Goal: Check status

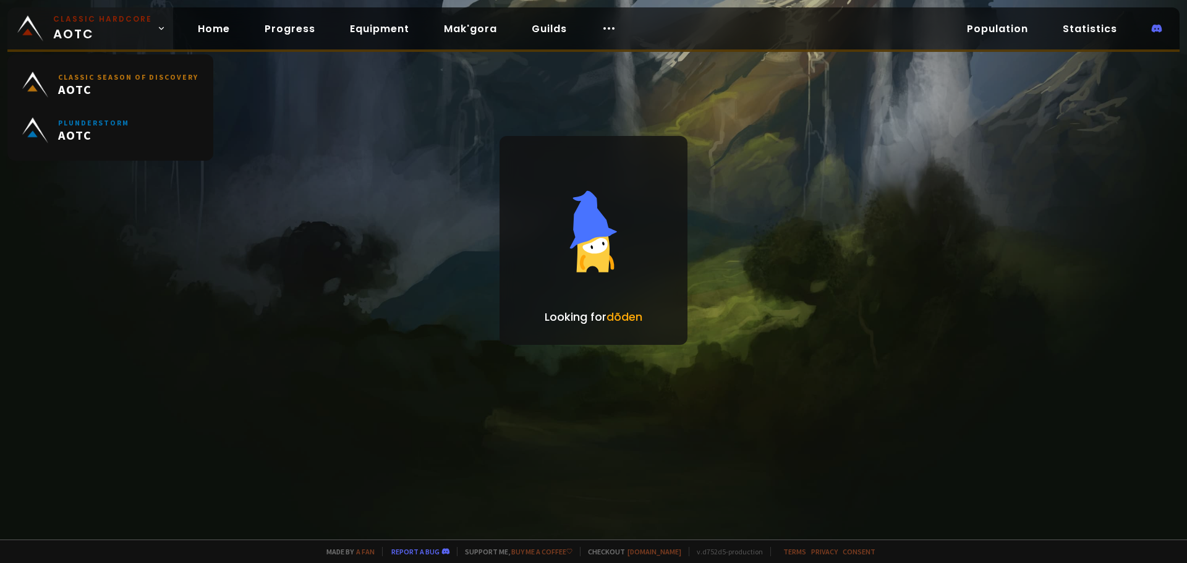
click at [79, 35] on span "Classic Hardcore AOTC" at bounding box center [102, 29] width 99 height 30
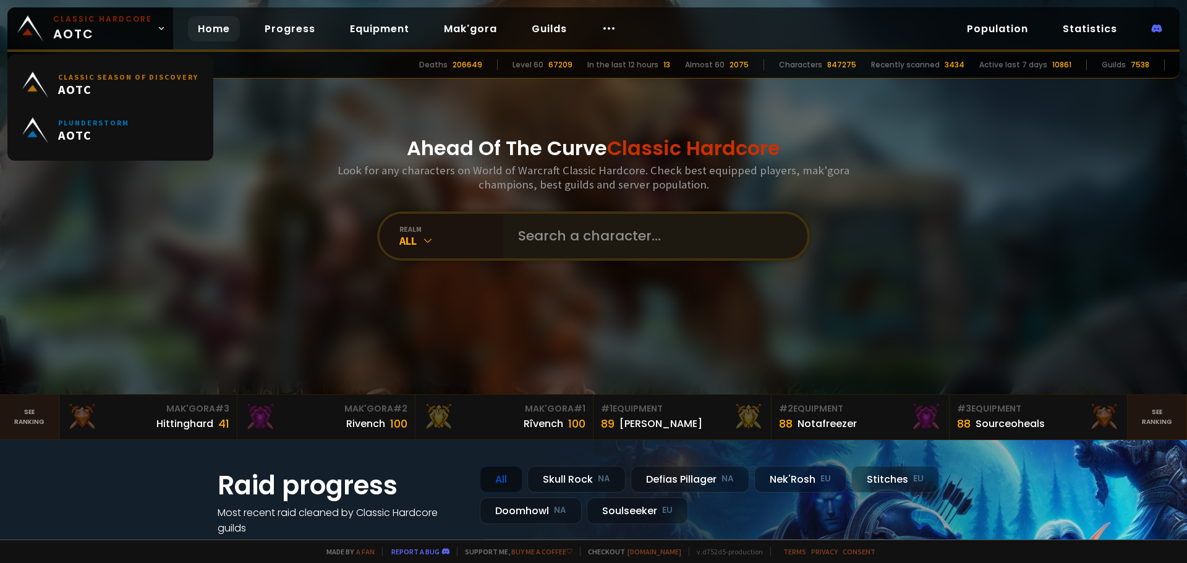
click at [503, 235] on div at bounding box center [655, 236] width 304 height 45
click at [519, 239] on input "text" at bounding box center [652, 236] width 282 height 45
click at [551, 237] on input "text" at bounding box center [652, 236] width 282 height 45
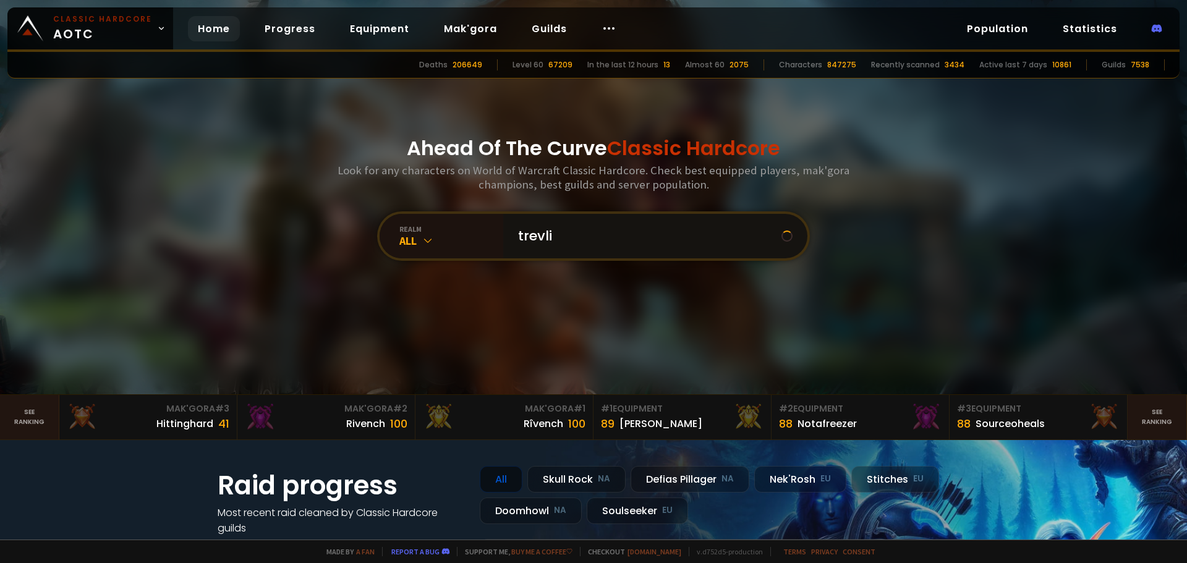
type input "trevlig"
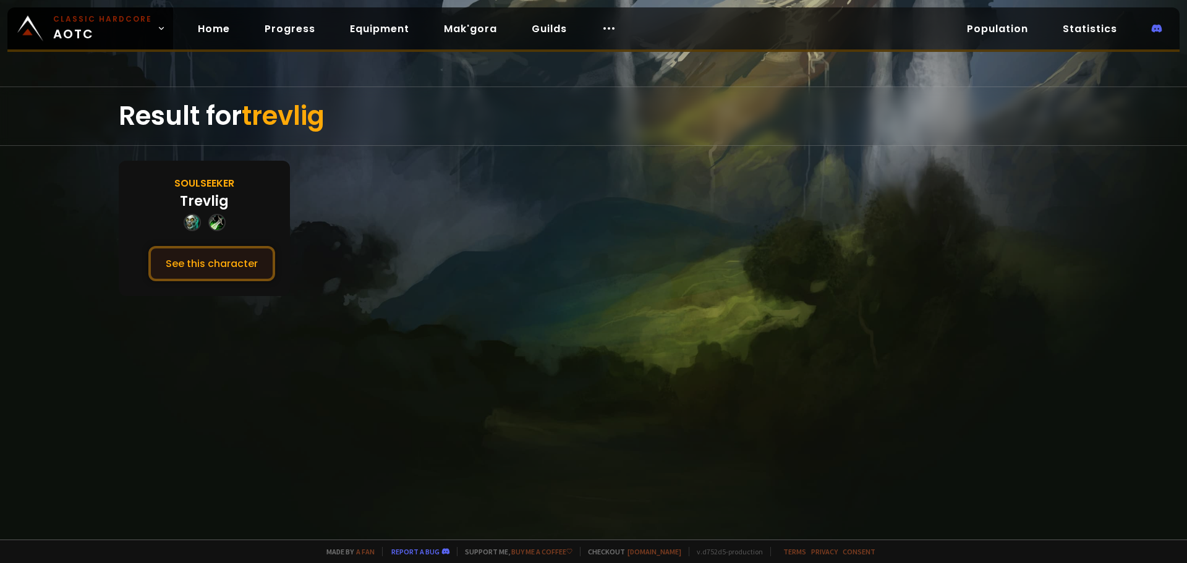
click at [248, 269] on button "See this character" at bounding box center [211, 263] width 127 height 35
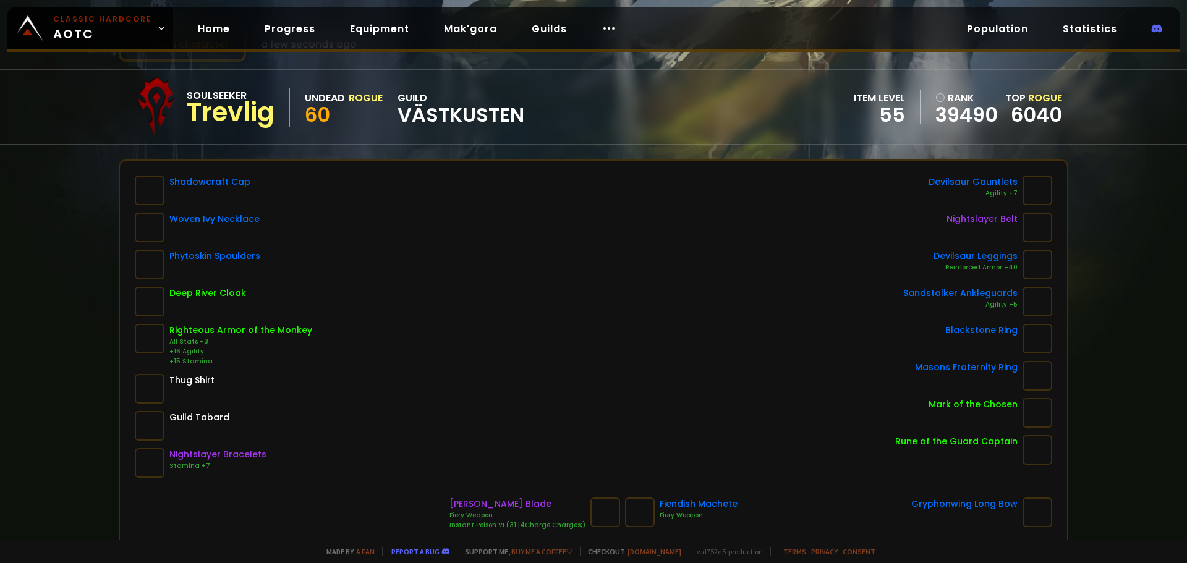
scroll to position [62, 0]
